Goal: Task Accomplishment & Management: Use online tool/utility

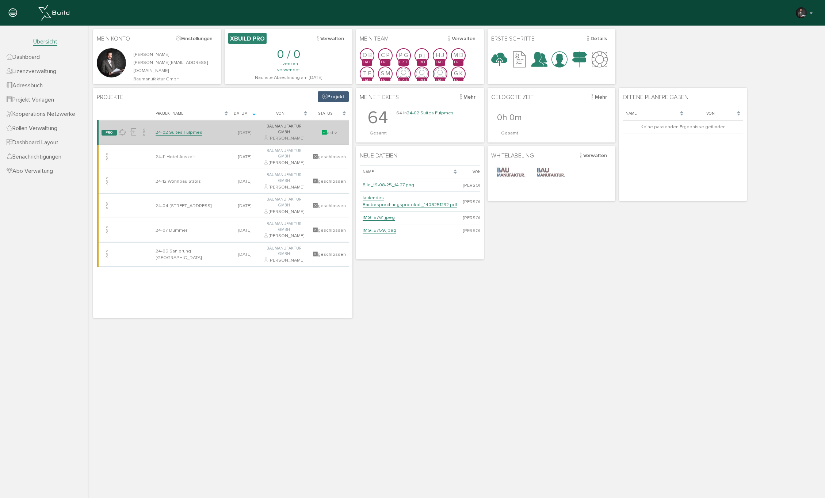
click at [173, 129] on link "24-02 Suites Fulpmes" at bounding box center [179, 132] width 47 height 6
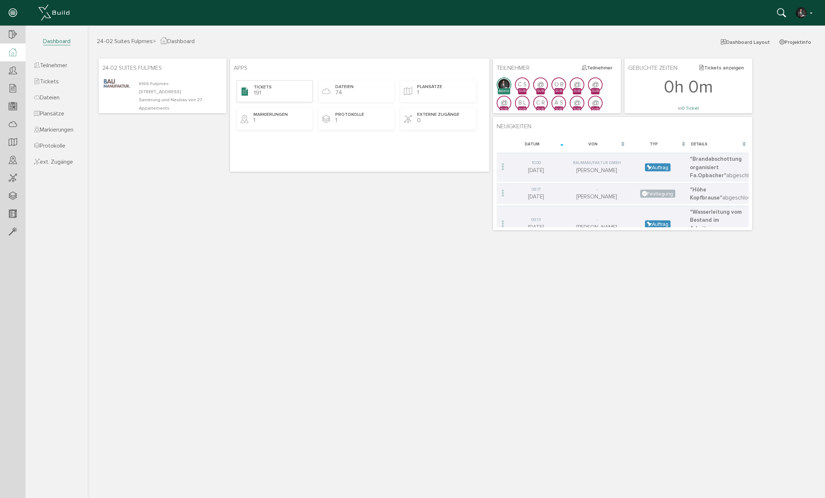
click at [278, 95] on div "Tickets 191" at bounding box center [275, 91] width 76 height 22
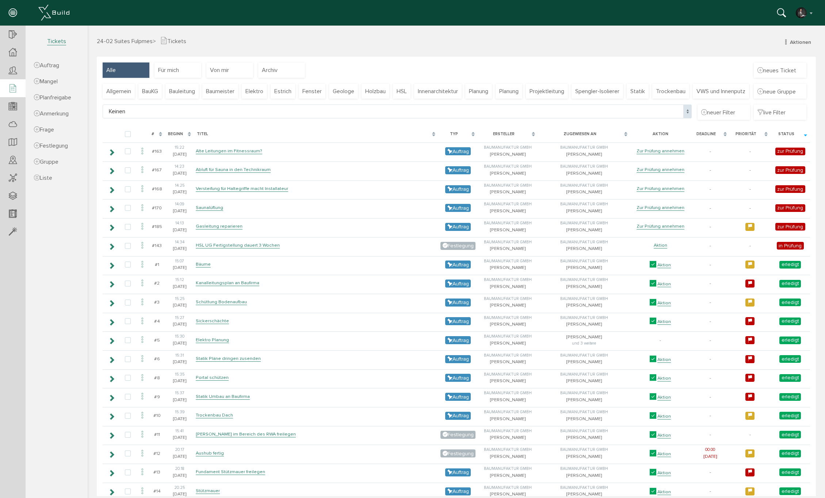
click at [129, 118] on span "Keinen" at bounding box center [397, 111] width 589 height 14
select select "FI-681132a8c67ae0.61492938"
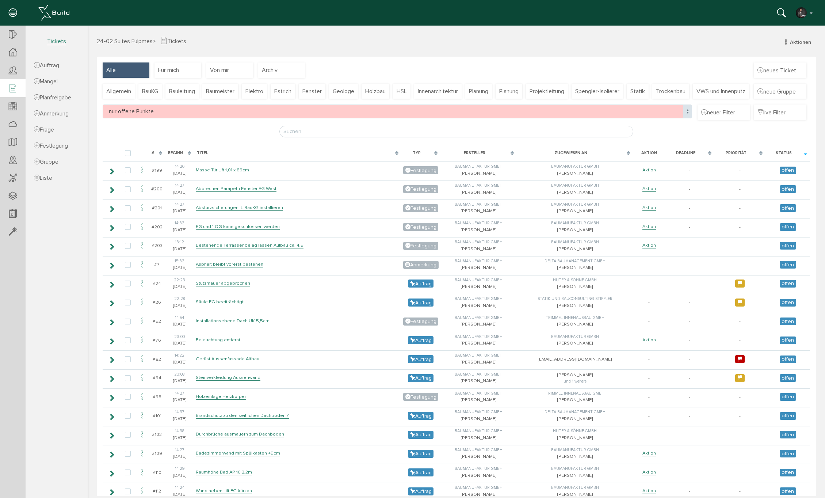
click at [160, 160] on div "#" at bounding box center [157, 153] width 16 height 14
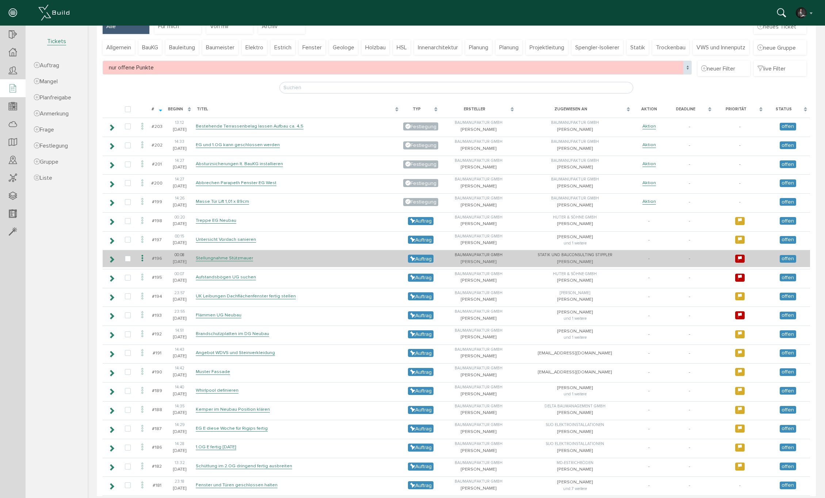
scroll to position [57, 0]
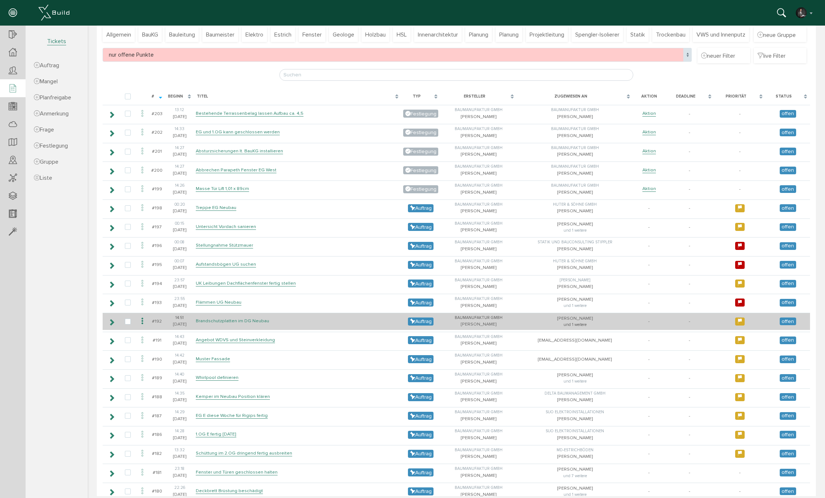
click at [233, 324] on link "Brandschutzplatten im DG Neubau" at bounding box center [232, 321] width 73 height 6
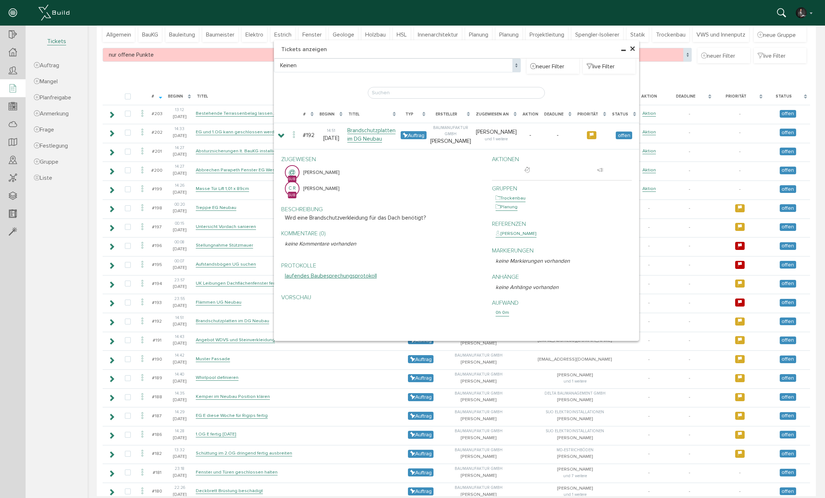
click at [632, 47] on span "×" at bounding box center [633, 49] width 6 height 14
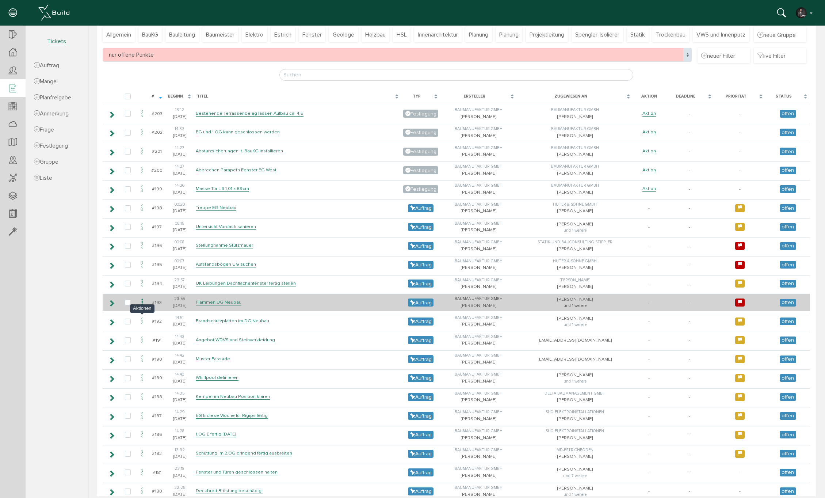
click at [142, 307] on icon at bounding box center [142, 302] width 9 height 10
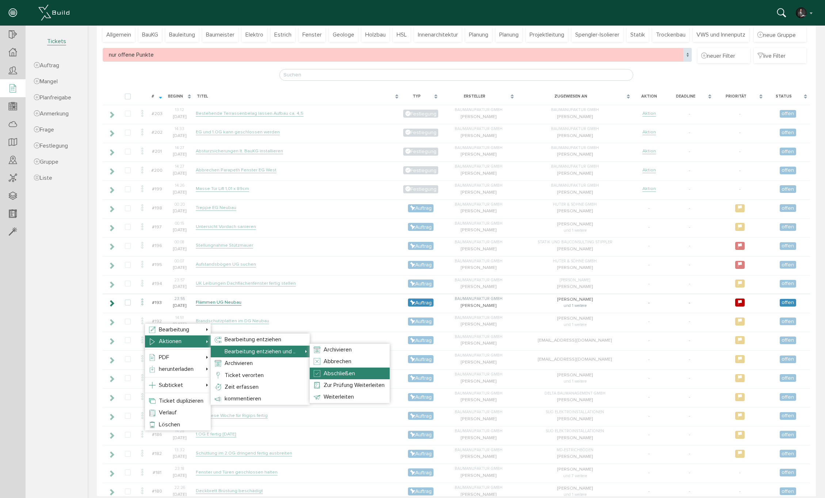
click at [350, 369] on li "Abschließen" at bounding box center [350, 373] width 80 height 12
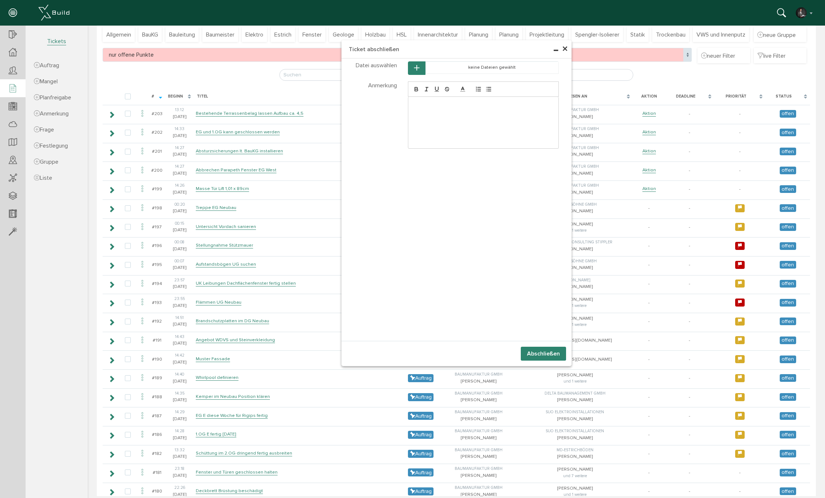
click at [553, 347] on button "Abschließen" at bounding box center [543, 354] width 45 height 14
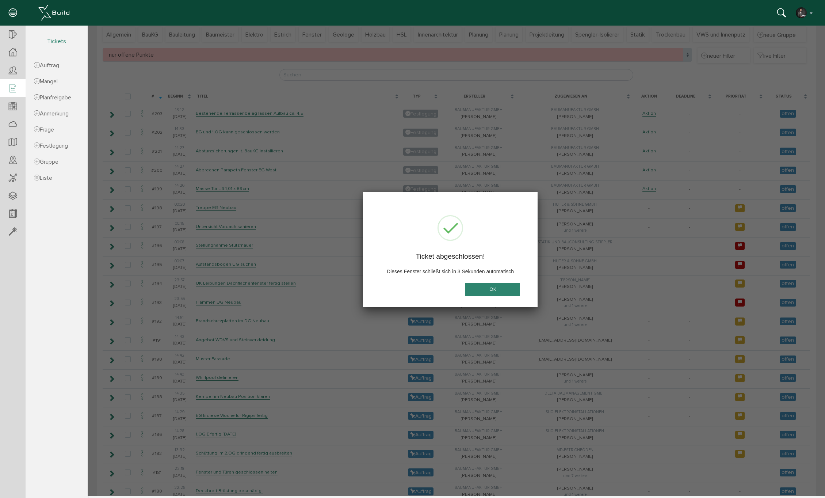
click at [505, 289] on button "OK" at bounding box center [492, 290] width 55 height 14
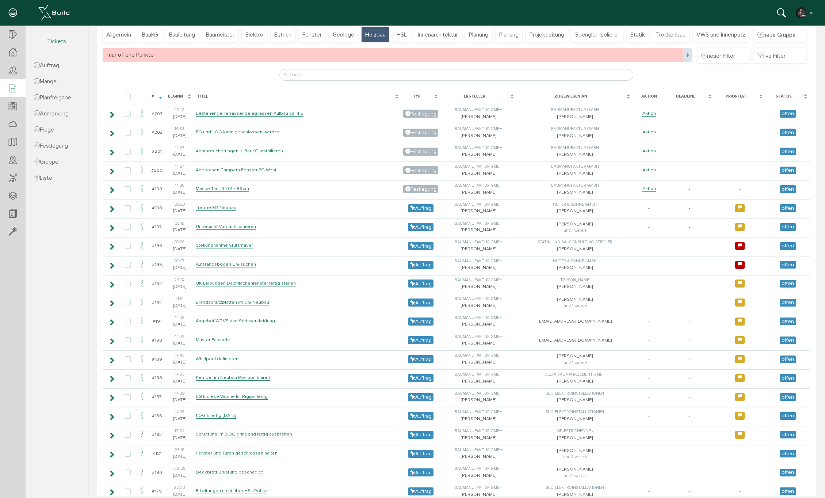
click at [384, 33] on span "Holzbau" at bounding box center [375, 35] width 20 height 8
